Goal: Navigation & Orientation: Find specific page/section

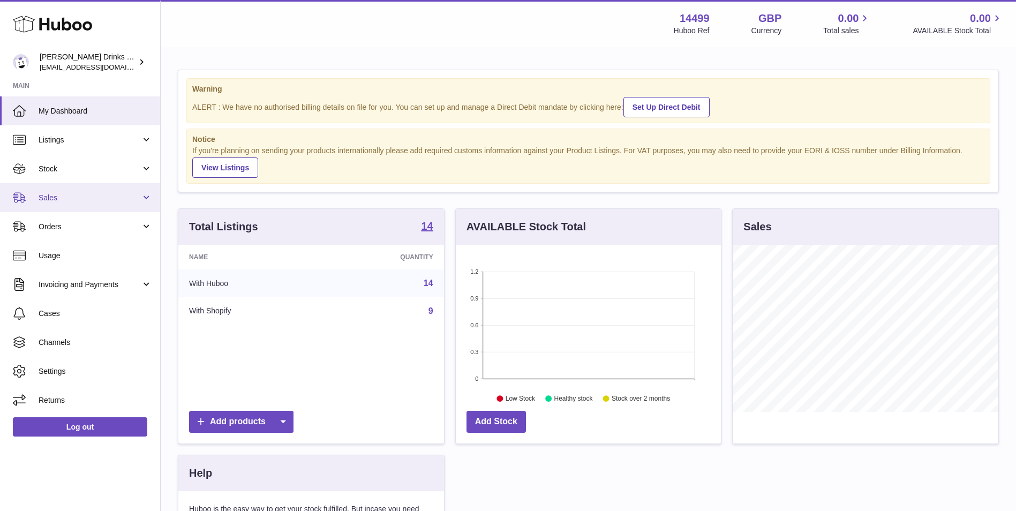
scroll to position [167, 265]
click at [100, 201] on span "Sales" at bounding box center [90, 198] width 102 height 10
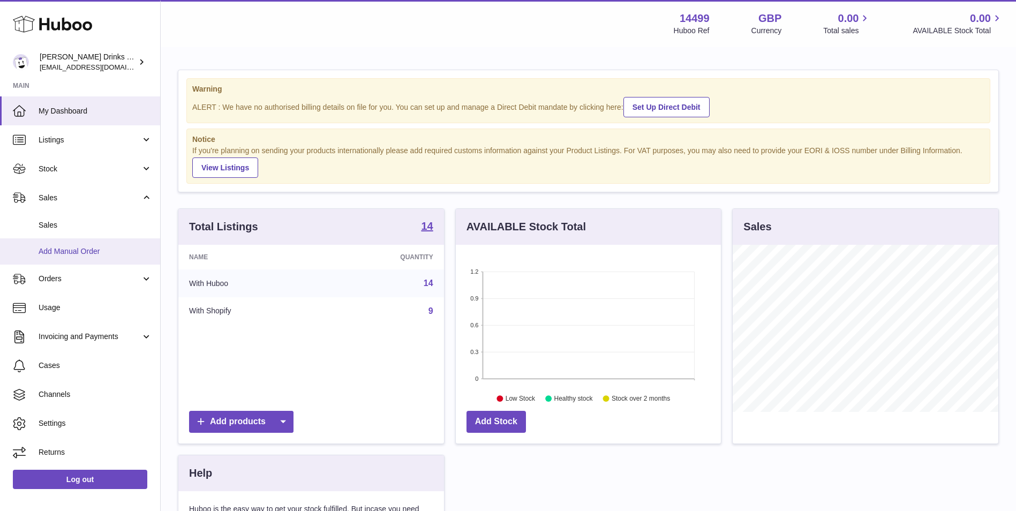
click at [98, 238] on link "Add Manual Order" at bounding box center [80, 251] width 160 height 26
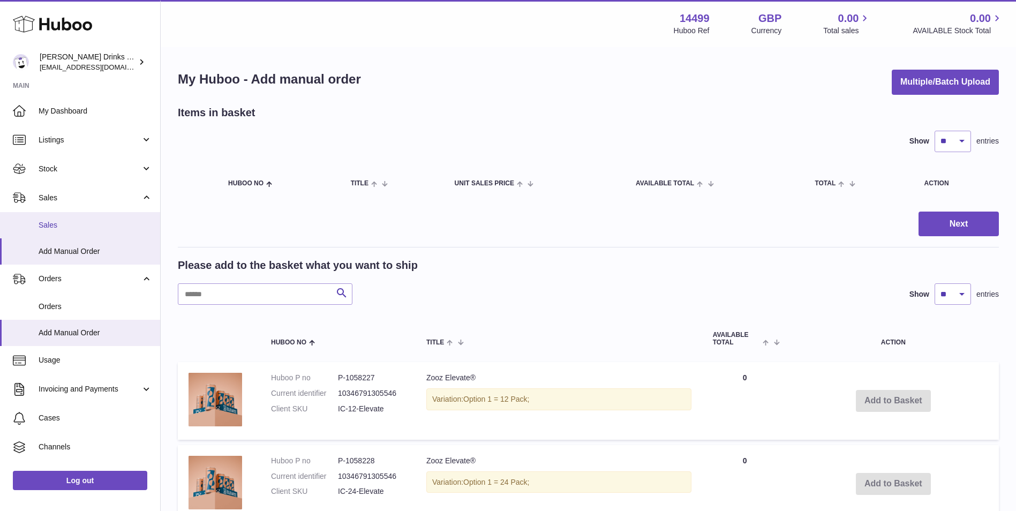
click at [101, 225] on span "Sales" at bounding box center [96, 225] width 114 height 10
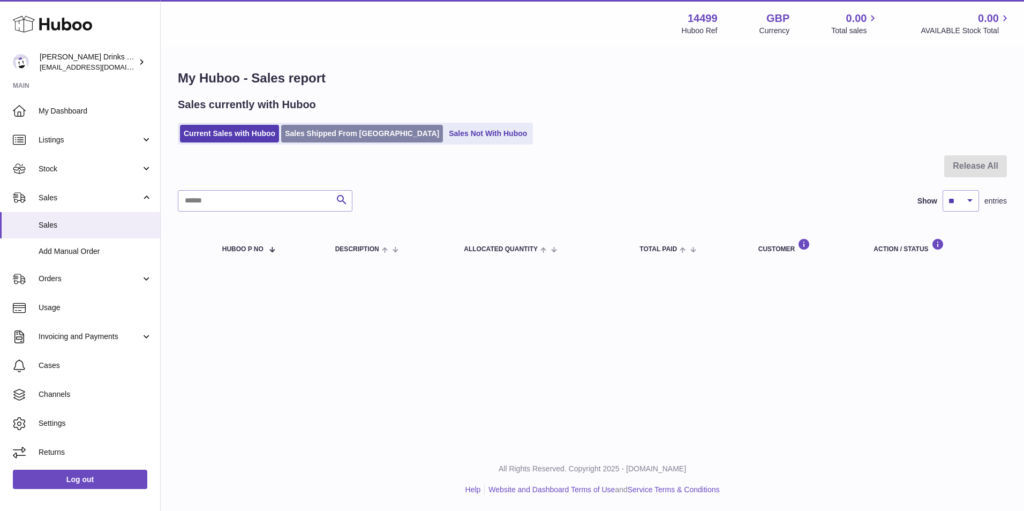
click at [377, 136] on link "Sales Shipped From [GEOGRAPHIC_DATA]" at bounding box center [362, 134] width 162 height 18
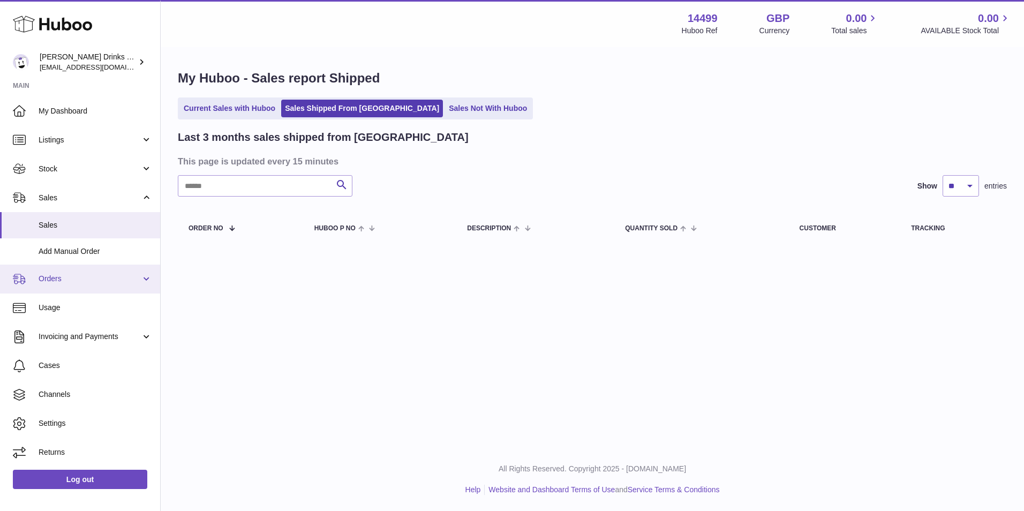
click at [82, 291] on link "Orders" at bounding box center [80, 279] width 160 height 29
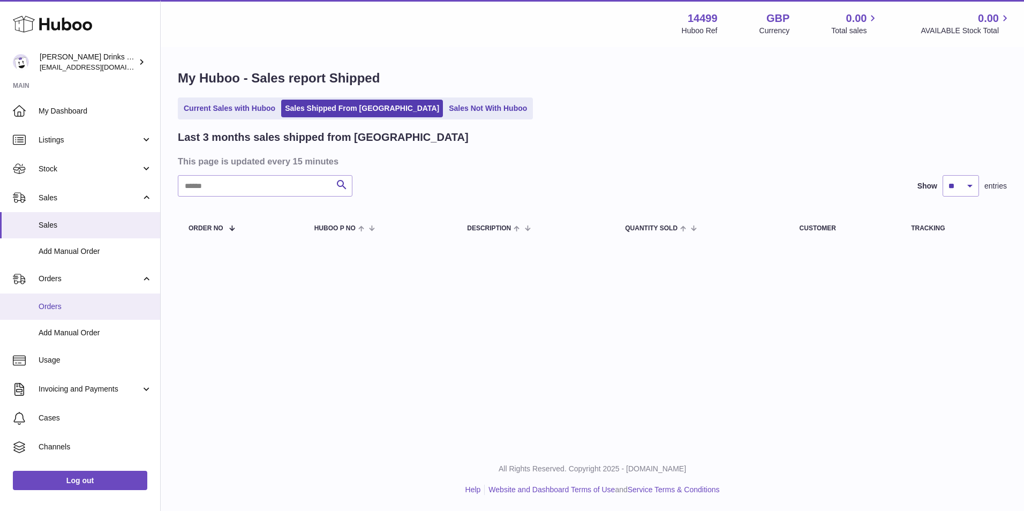
click at [82, 304] on span "Orders" at bounding box center [96, 307] width 114 height 10
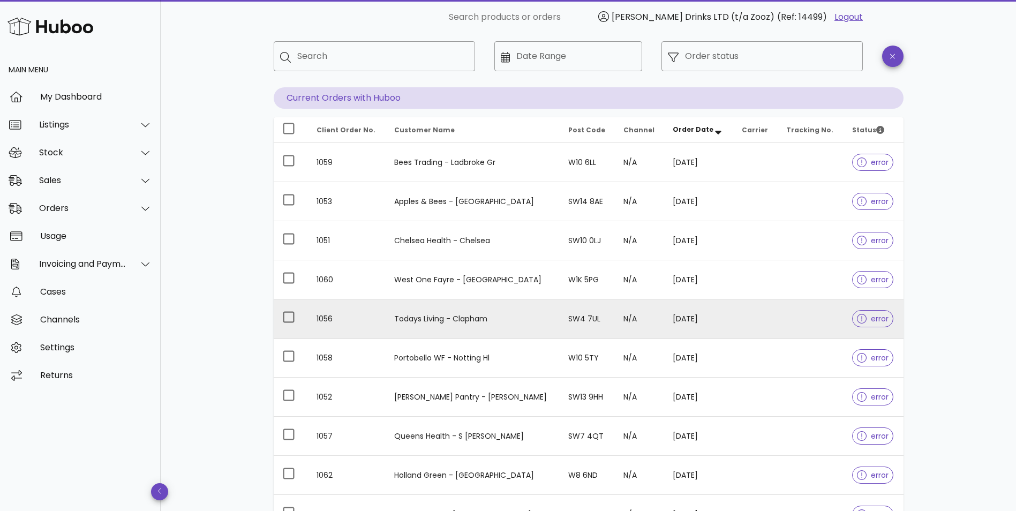
scroll to position [178, 0]
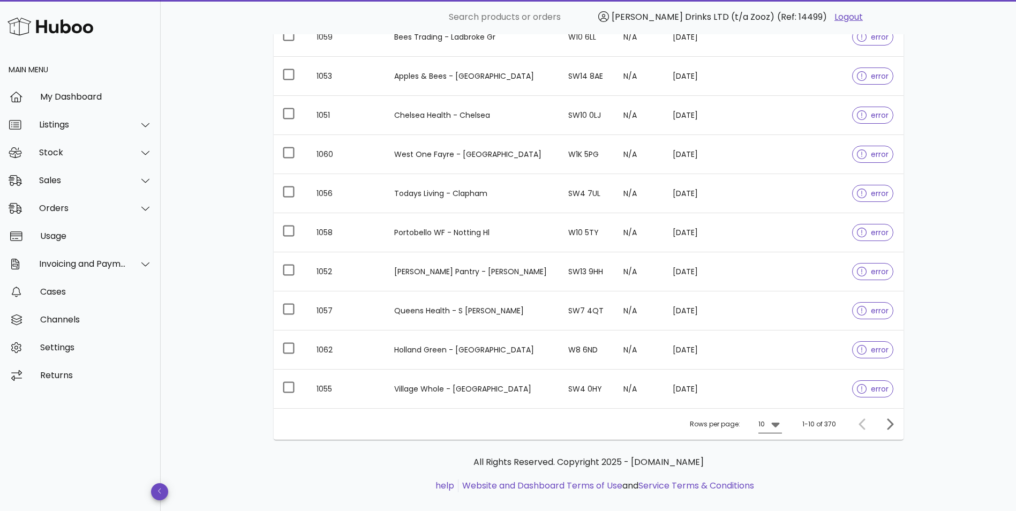
click at [763, 425] on div "10" at bounding box center [762, 424] width 6 height 10
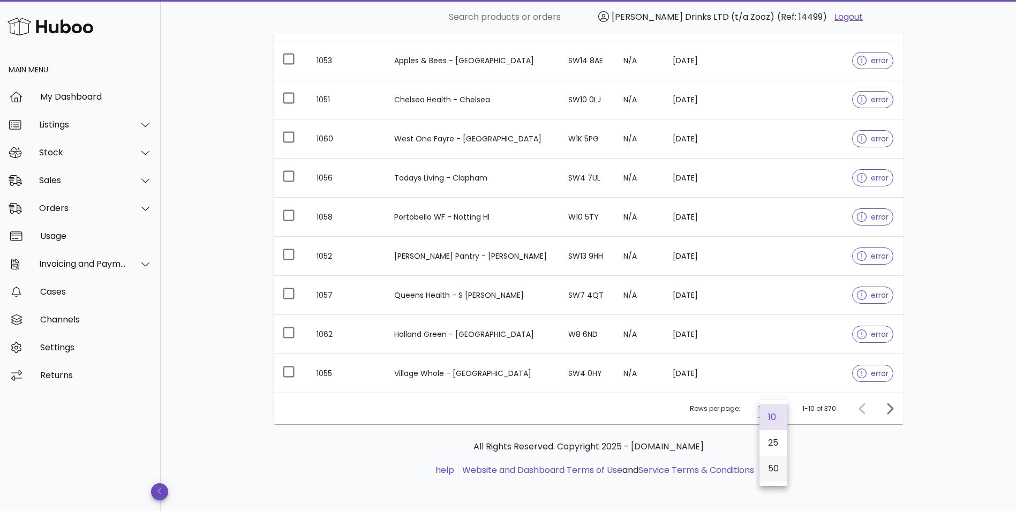
click at [774, 475] on div "50" at bounding box center [773, 468] width 11 height 23
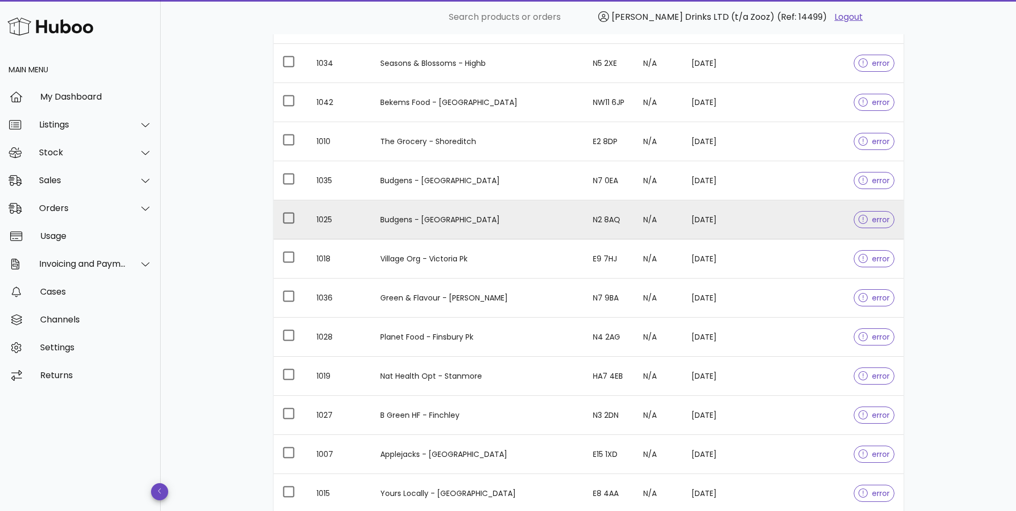
scroll to position [1758, 0]
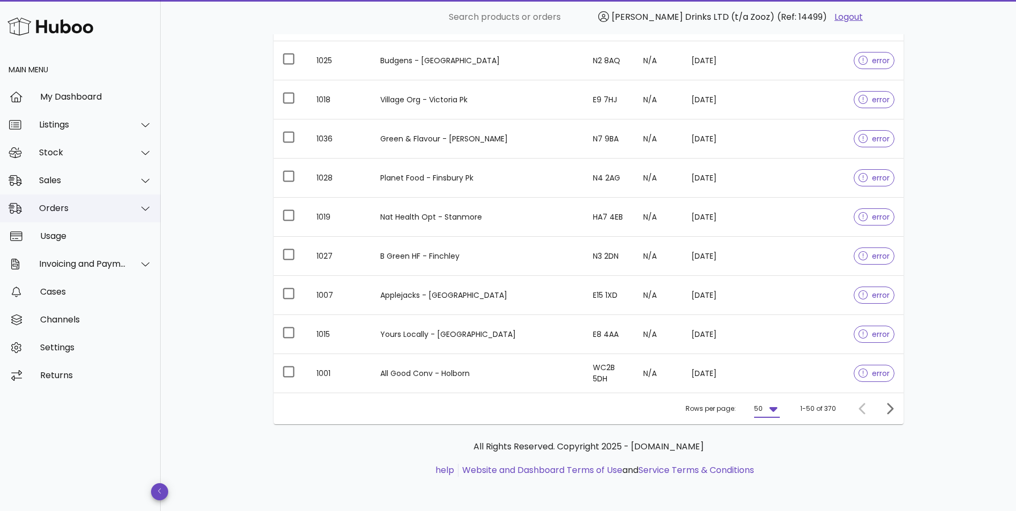
click at [144, 216] on div at bounding box center [139, 208] width 26 height 27
click at [144, 157] on div at bounding box center [139, 152] width 26 height 27
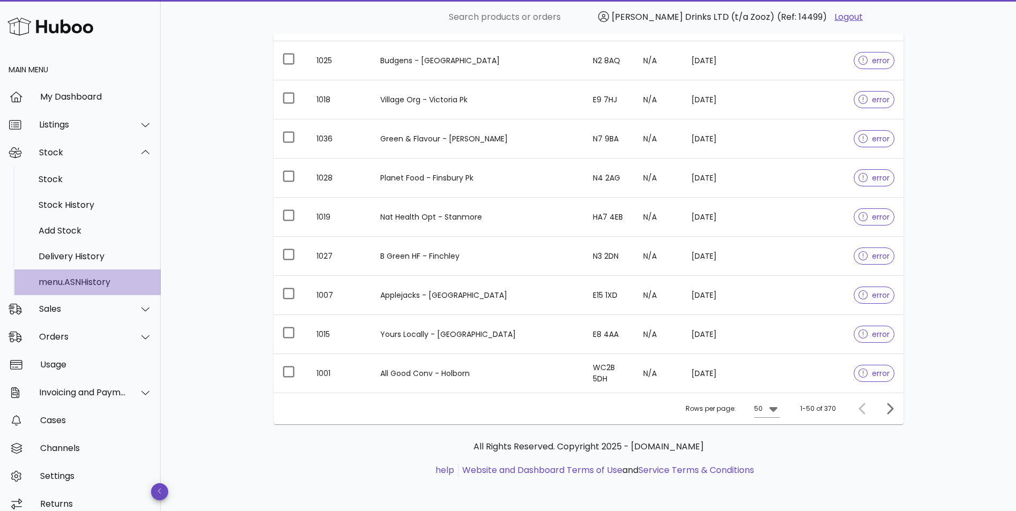
click at [96, 282] on div "menu.ASNHistory" at bounding box center [96, 282] width 114 height 10
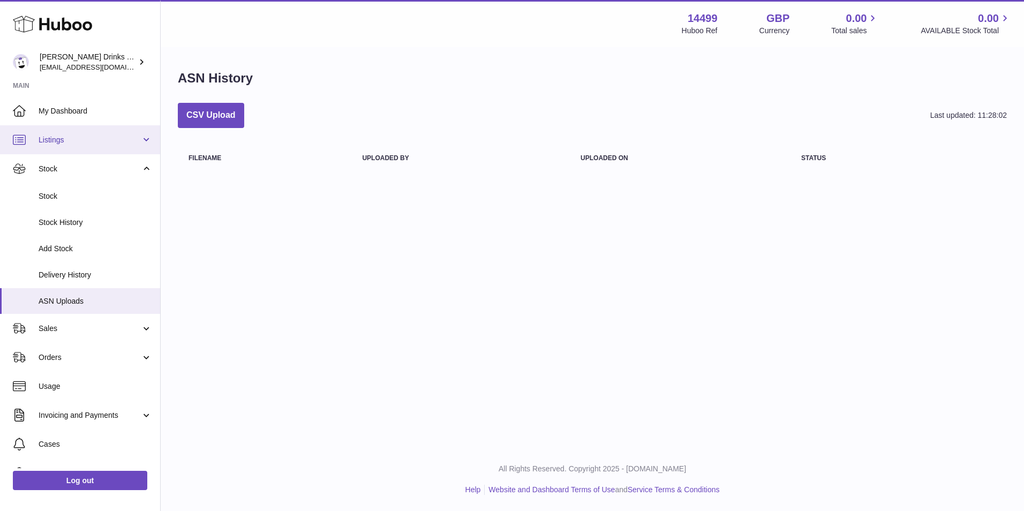
click at [151, 138] on link "Listings" at bounding box center [80, 139] width 160 height 29
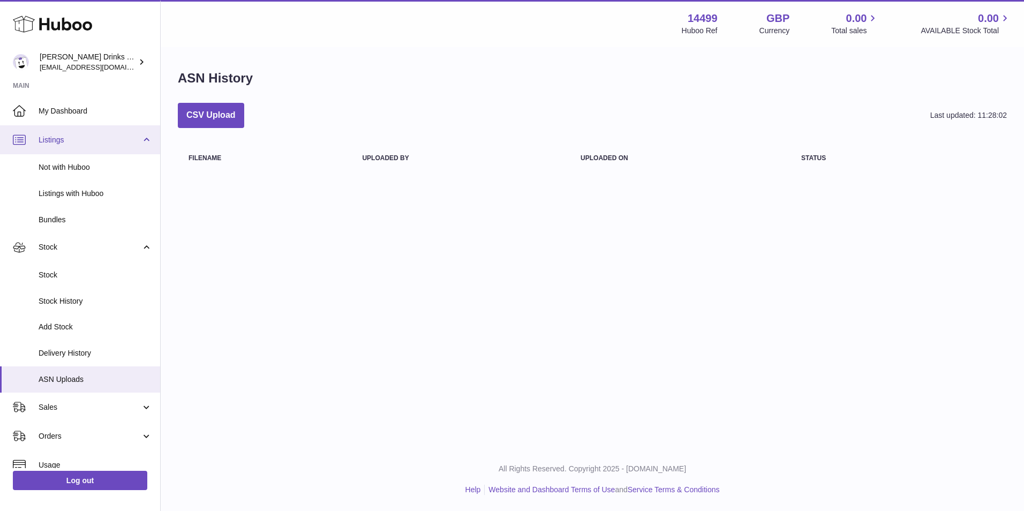
click at [151, 138] on link "Listings" at bounding box center [80, 139] width 160 height 29
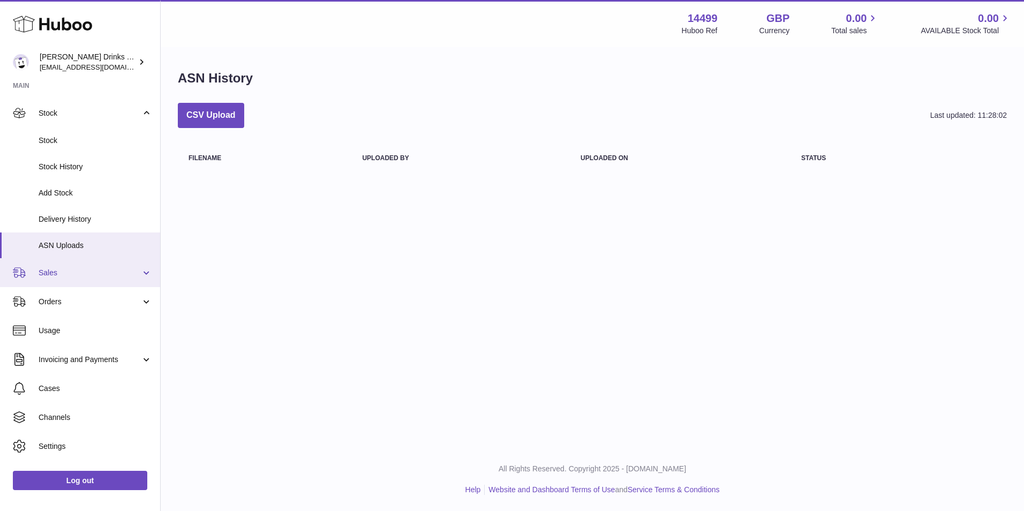
scroll to position [77, 0]
